Goal: Information Seeking & Learning: Learn about a topic

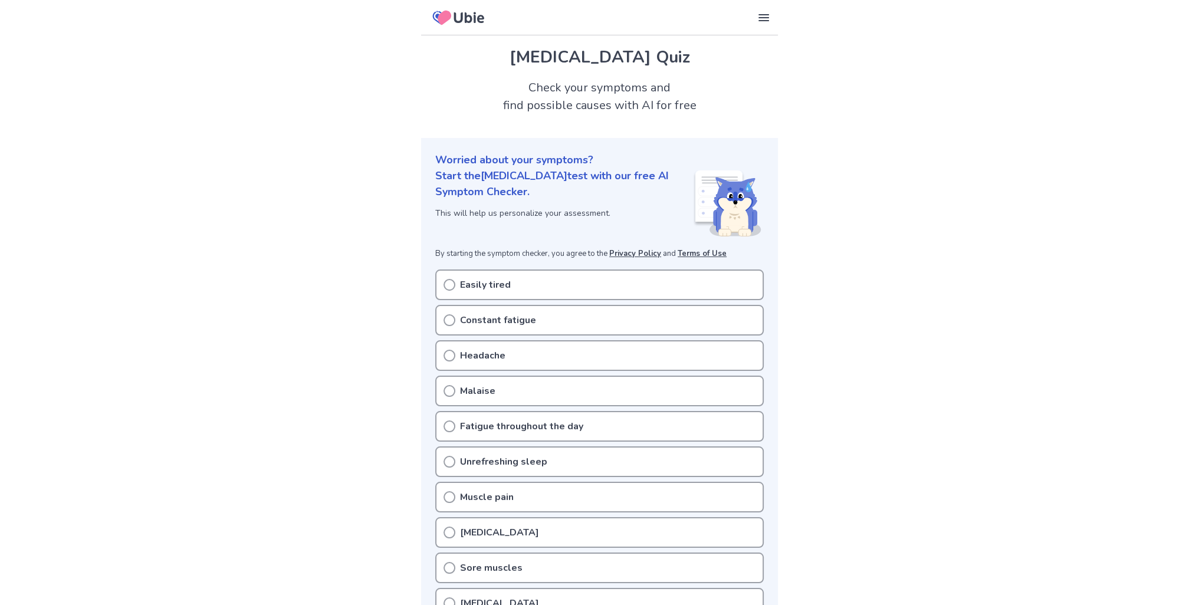
click at [448, 288] on icon at bounding box center [450, 285] width 12 height 12
click at [449, 281] on icon at bounding box center [450, 285] width 12 height 12
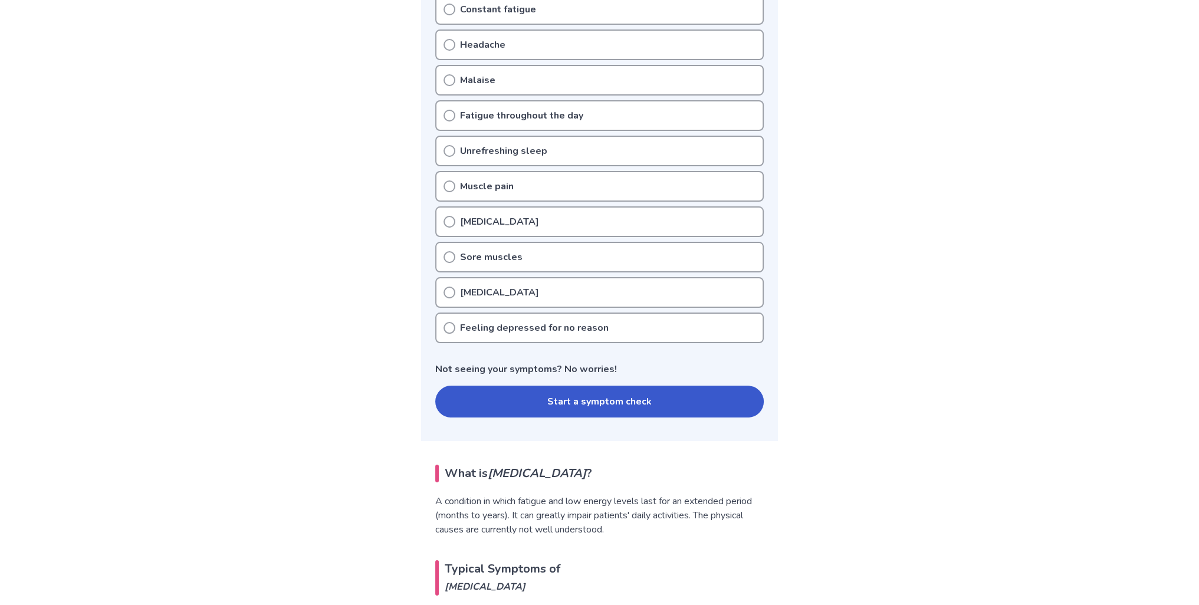
scroll to position [413, 0]
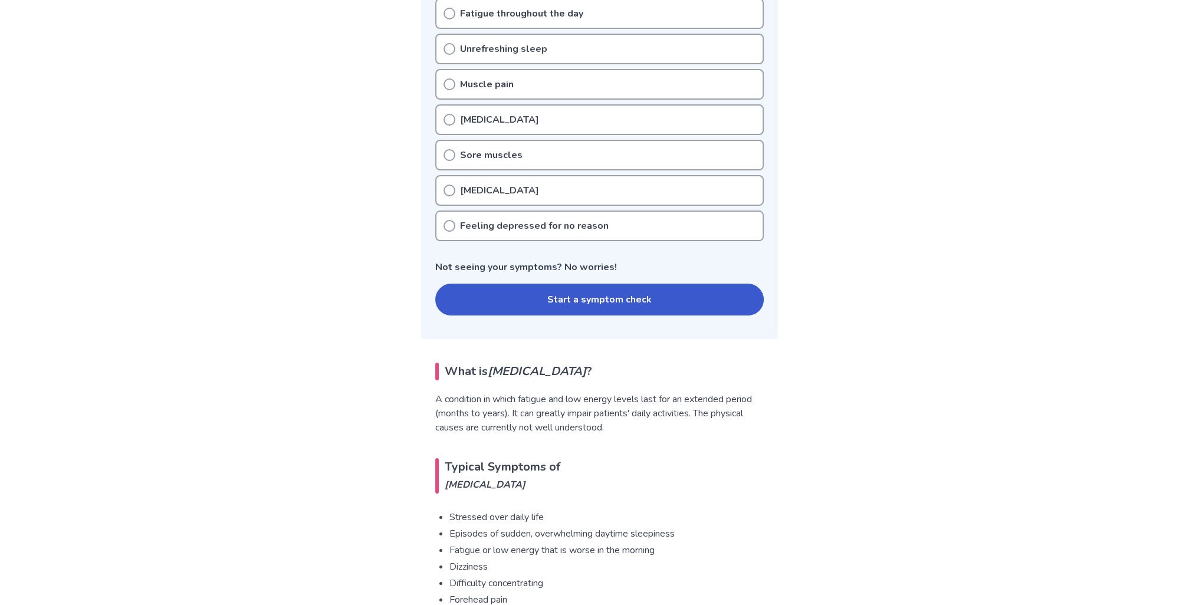
click at [476, 296] on button "Start a symptom check" at bounding box center [599, 300] width 329 height 32
